Goal: Information Seeking & Learning: Learn about a topic

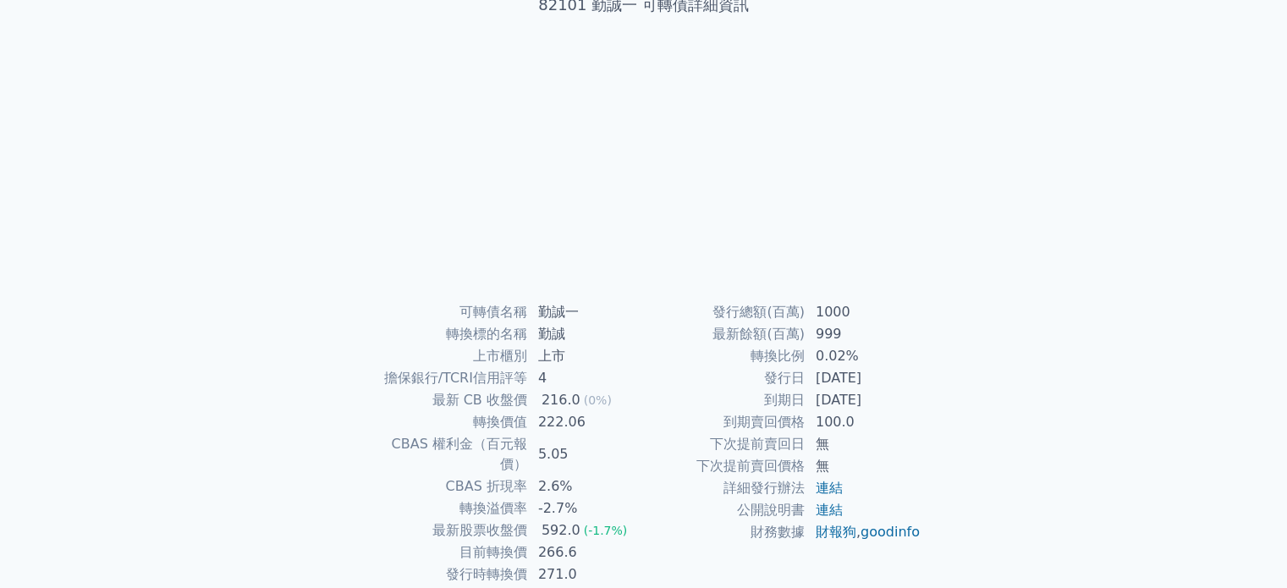
scroll to position [169, 0]
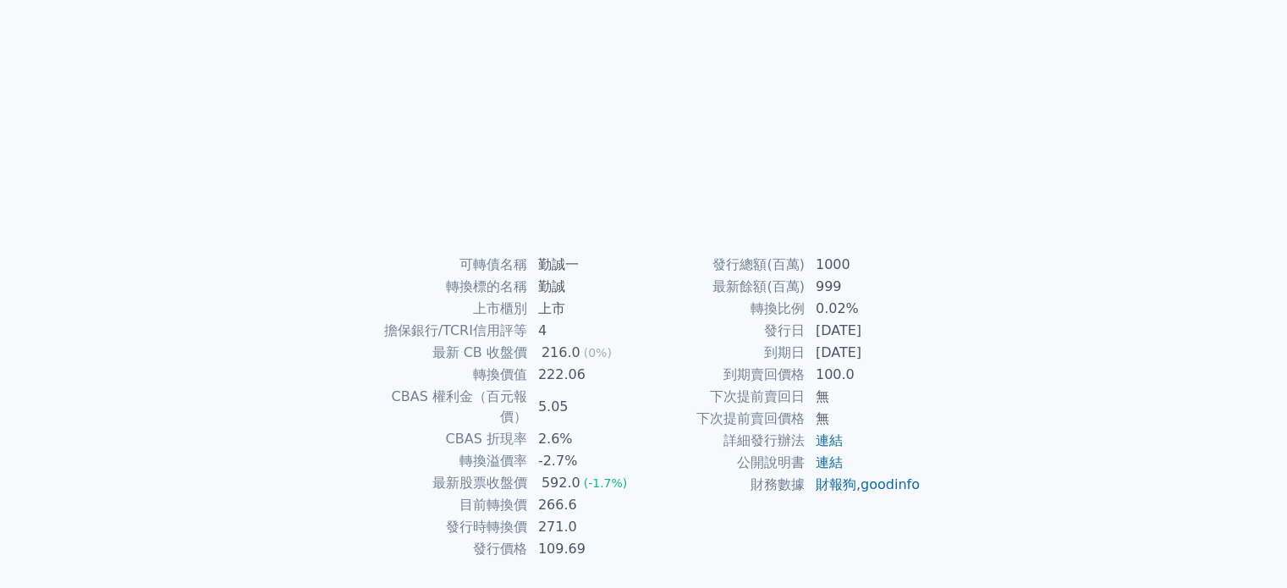
drag, startPoint x: 728, startPoint y: 272, endPoint x: 893, endPoint y: 360, distance: 187.3
click at [893, 360] on tbody "發行總額(百萬) 1000 最新餘額(百萬) 999 轉換比例 0.02% 發行日 [DATE] 到期日 [DATE] 到期賣回價格 100.0 下次提前賣回…" at bounding box center [783, 375] width 278 height 242
click at [893, 360] on td "[DATE]" at bounding box center [863, 353] width 116 height 22
drag, startPoint x: 774, startPoint y: 331, endPoint x: 890, endPoint y: 368, distance: 121.7
click at [890, 368] on tbody "發行總額(百萬) 1000 最新餘額(百萬) 999 轉換比例 0.02% 發行日 [DATE] 到期日 [DATE] 到期賣回價格 100.0 下次提前賣回…" at bounding box center [783, 375] width 278 height 242
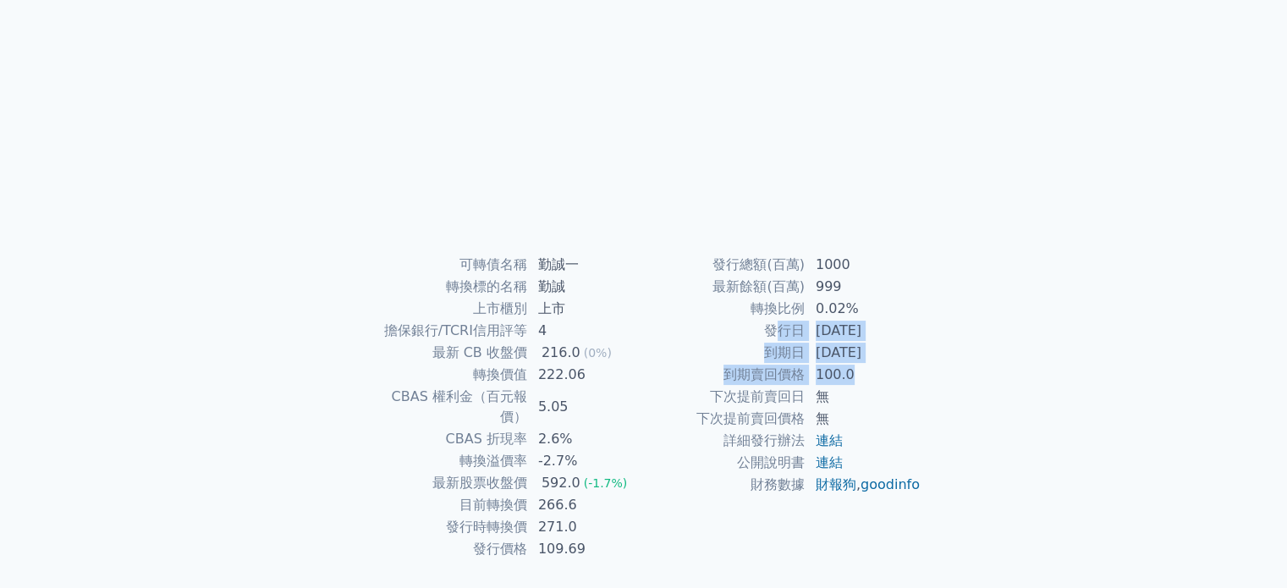
click at [890, 368] on td "100.0" at bounding box center [863, 375] width 116 height 22
drag, startPoint x: 789, startPoint y: 333, endPoint x: 899, endPoint y: 363, distance: 114.7
click at [899, 363] on tbody "發行總額(百萬) 1000 最新餘額(百萬) 999 轉換比例 0.02% 發行日 [DATE] 到期日 [DATE] 到期賣回價格 100.0 下次提前賣回…" at bounding box center [783, 375] width 278 height 242
click at [899, 364] on td "100.0" at bounding box center [863, 375] width 116 height 22
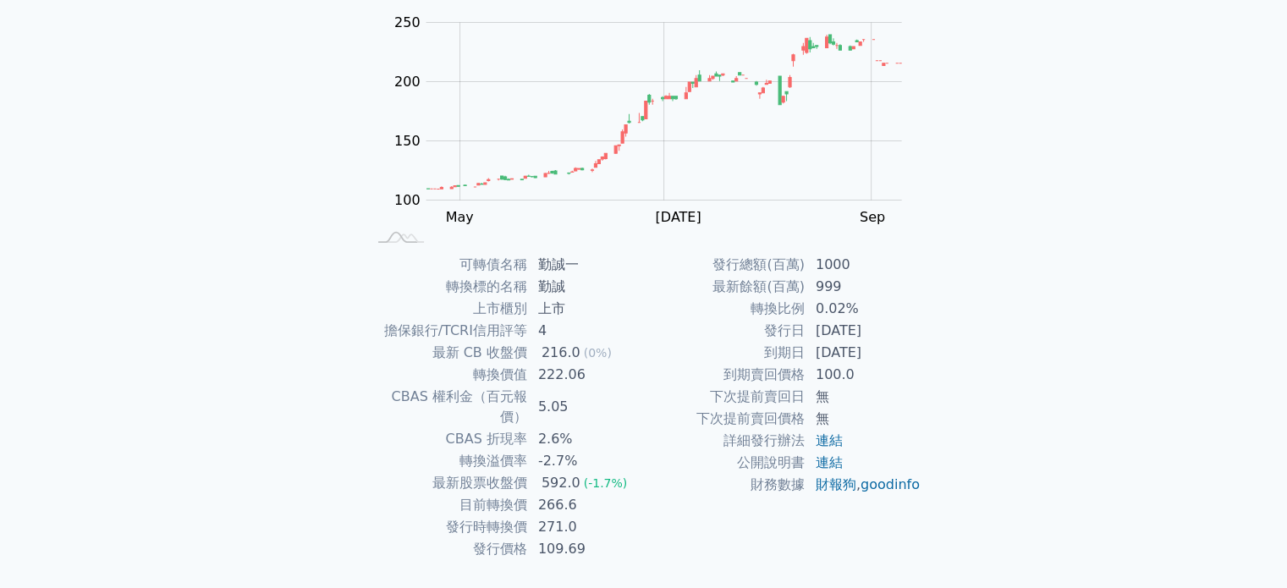
click at [923, 365] on div "可轉債名稱 勤誠一 轉換標的名稱 勤誠 上市櫃別 上市 擔保銀行/TCRI信用評等 4 最新 CB 收盤價 216.0 (0%) 轉換價值 222.06 CB…" at bounding box center [644, 407] width 596 height 306
drag, startPoint x: 798, startPoint y: 334, endPoint x: 876, endPoint y: 369, distance: 85.2
click at [876, 369] on tbody "發行總額(百萬) 1000 最新餘額(百萬) 999 轉換比例 0.02% 發行日 [DATE] 到期日 [DATE] 到期賣回價格 100.0 下次提前賣回…" at bounding box center [783, 375] width 278 height 242
click at [876, 369] on td "100.0" at bounding box center [863, 375] width 116 height 22
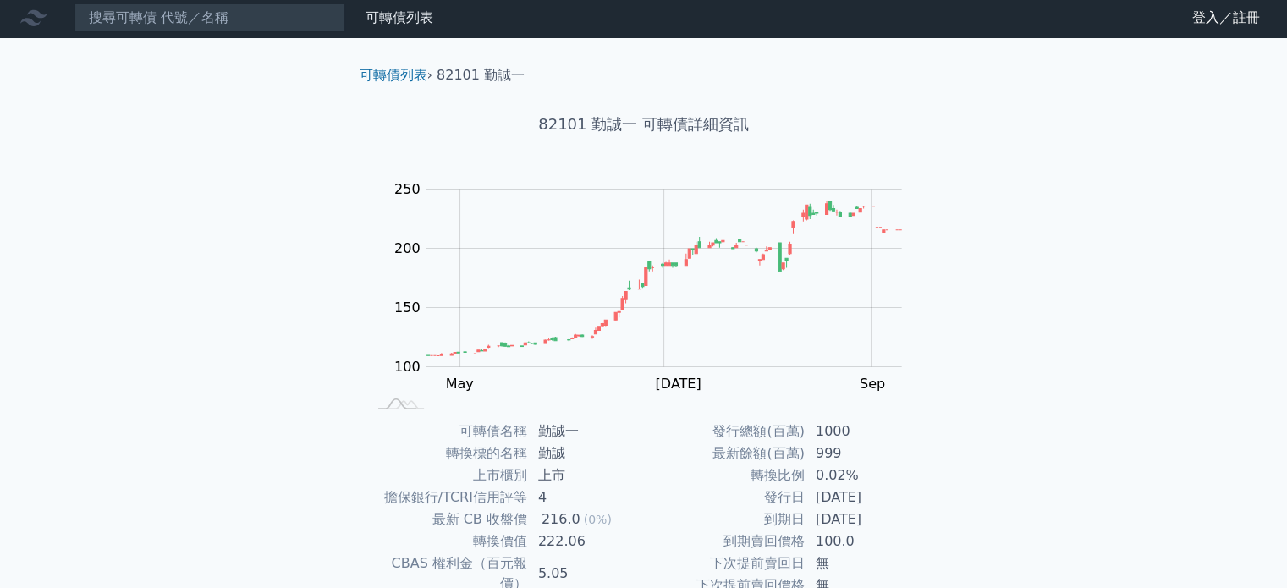
scroll to position [0, 0]
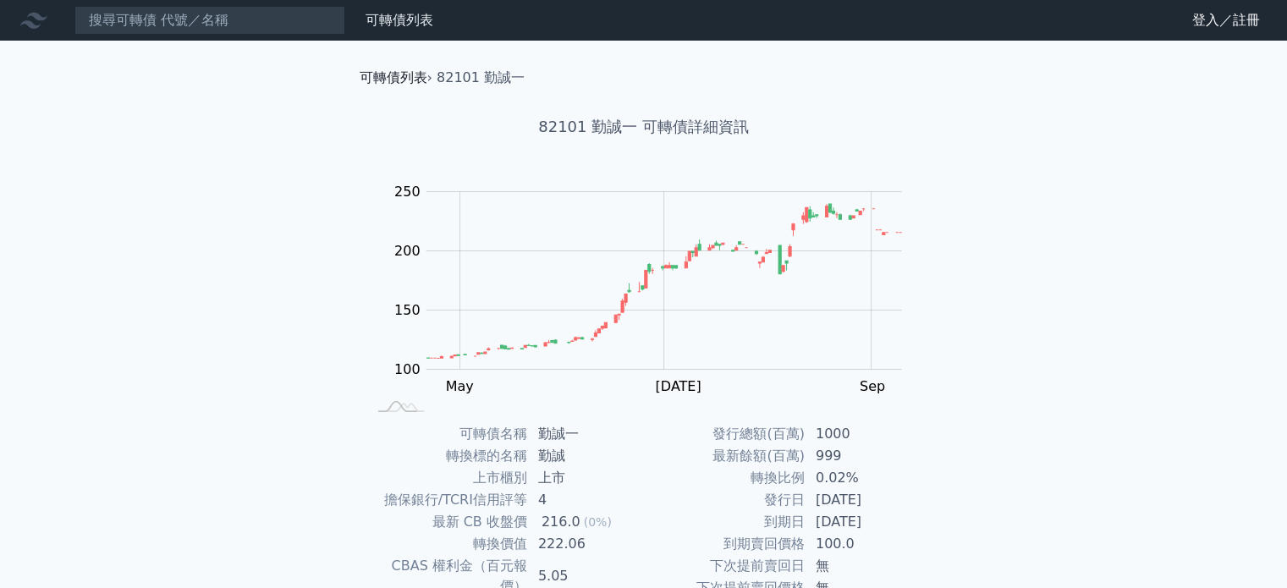
click at [392, 76] on link "可轉債列表" at bounding box center [394, 77] width 68 height 16
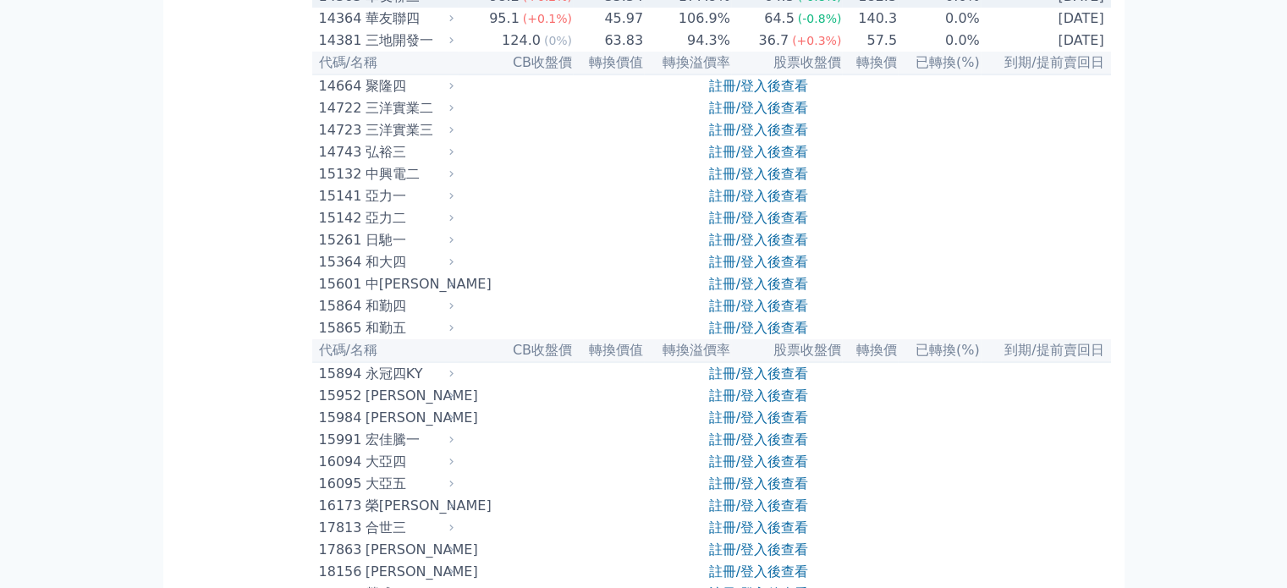
scroll to position [761, 0]
